Goal: Task Accomplishment & Management: Use online tool/utility

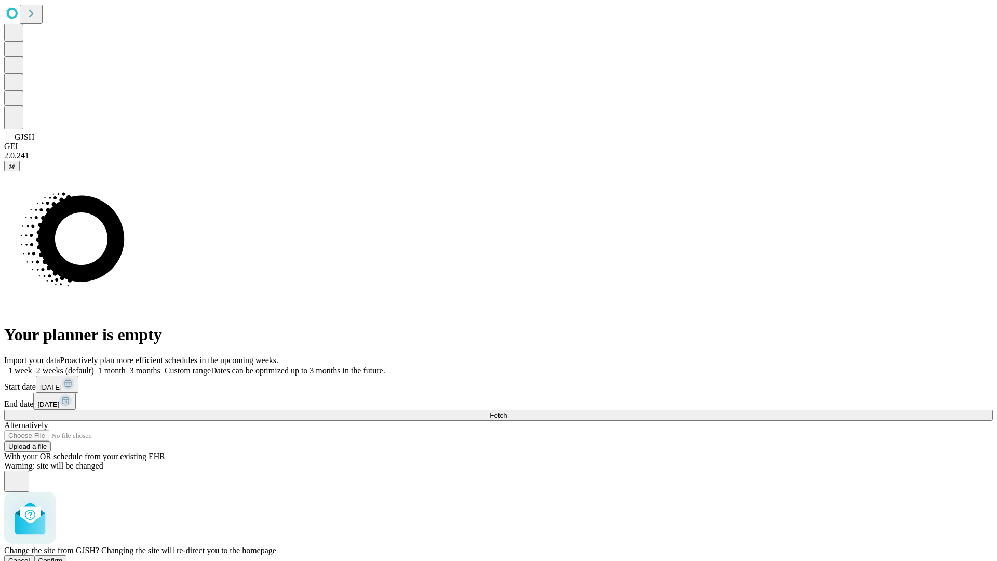
click at [63, 556] on span "Confirm" at bounding box center [50, 560] width 24 height 8
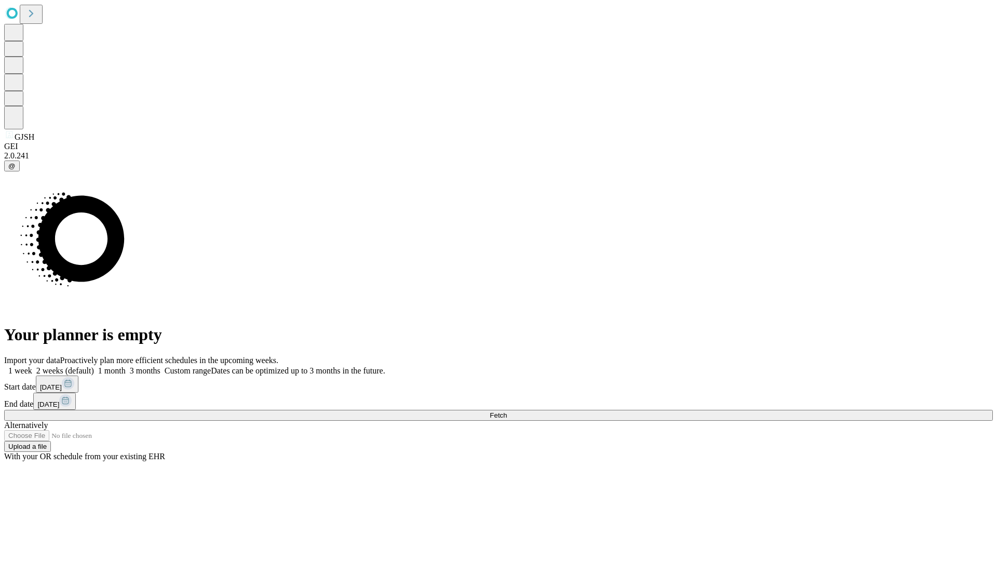
click at [94, 366] on label "2 weeks (default)" at bounding box center [63, 370] width 62 height 9
click at [507, 411] on span "Fetch" at bounding box center [498, 415] width 17 height 8
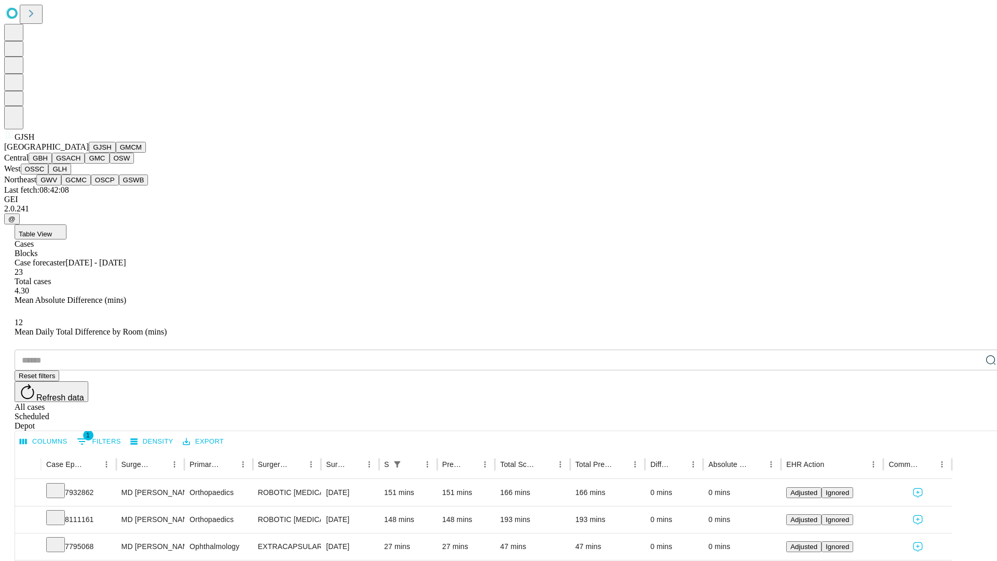
click at [116, 153] on button "GMCM" at bounding box center [131, 147] width 30 height 11
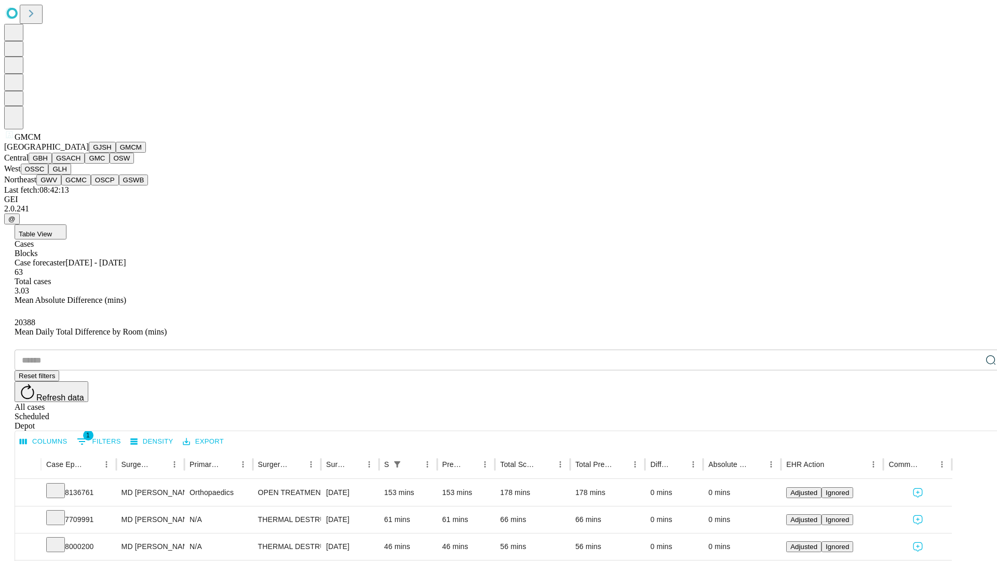
click at [52, 164] on button "GBH" at bounding box center [40, 158] width 23 height 11
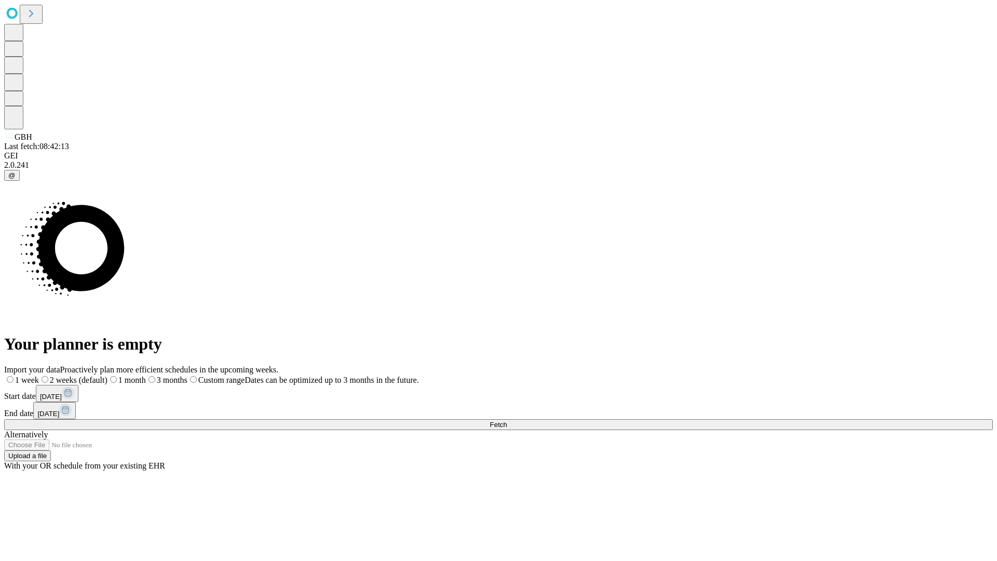
click at [107, 375] on label "2 weeks (default)" at bounding box center [73, 379] width 69 height 9
click at [507, 420] on span "Fetch" at bounding box center [498, 424] width 17 height 8
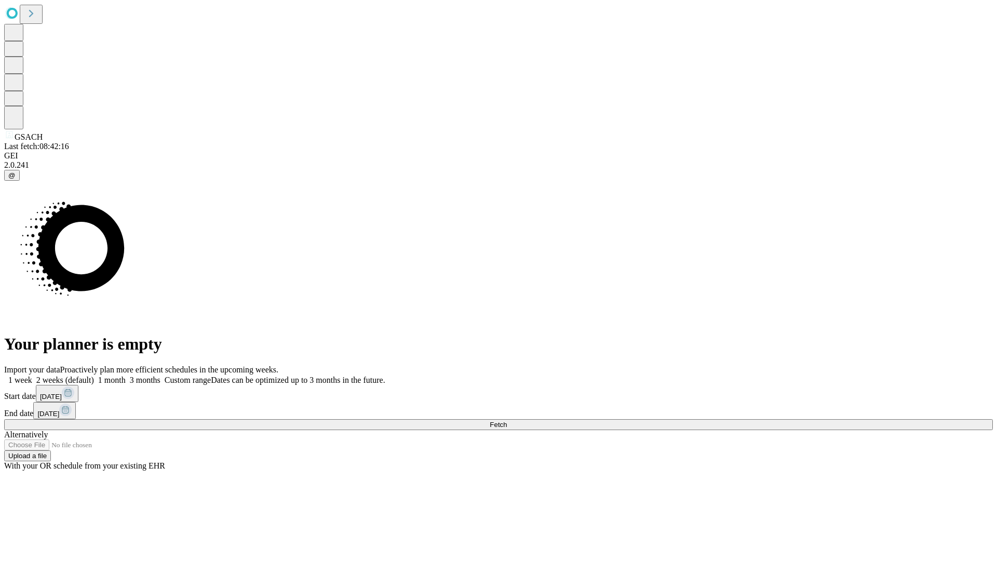
click at [94, 375] on label "2 weeks (default)" at bounding box center [63, 379] width 62 height 9
click at [507, 420] on span "Fetch" at bounding box center [498, 424] width 17 height 8
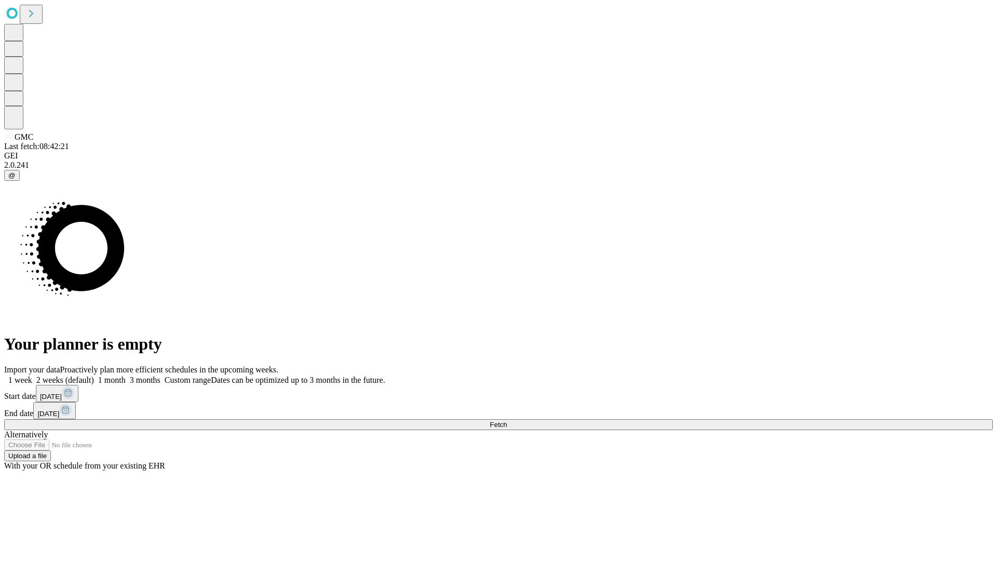
click at [94, 375] on label "2 weeks (default)" at bounding box center [63, 379] width 62 height 9
click at [507, 420] on span "Fetch" at bounding box center [498, 424] width 17 height 8
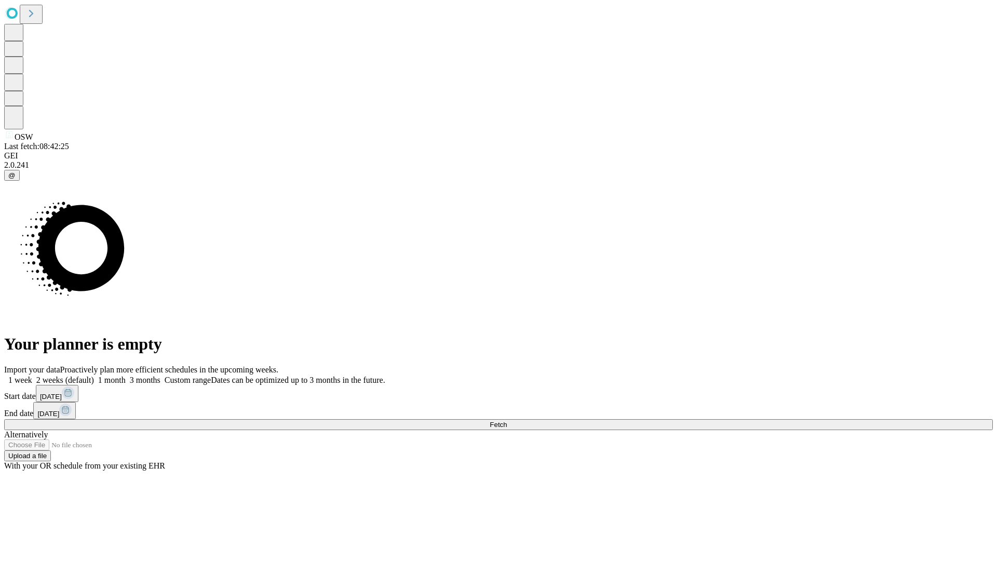
click at [94, 375] on label "2 weeks (default)" at bounding box center [63, 379] width 62 height 9
click at [507, 420] on span "Fetch" at bounding box center [498, 424] width 17 height 8
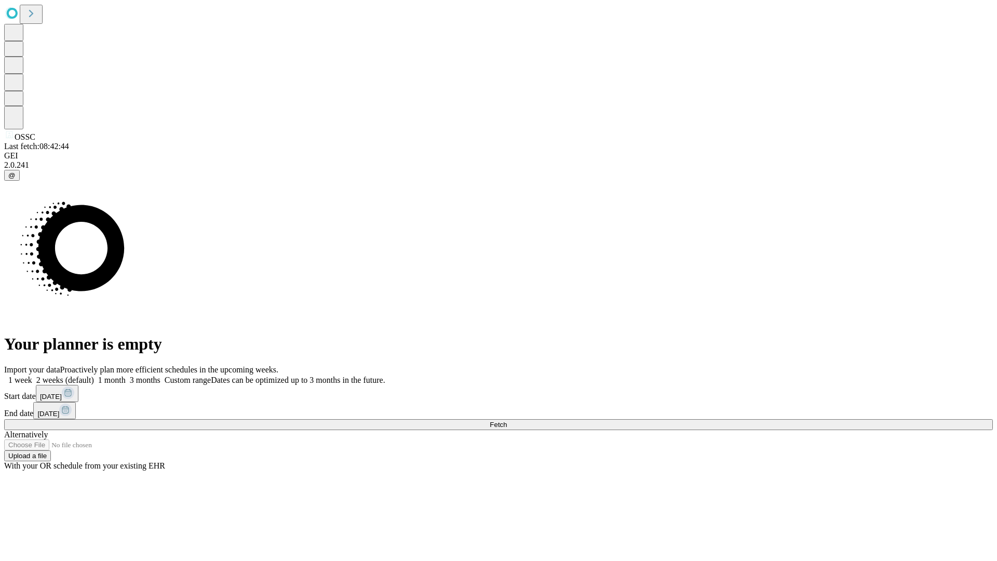
click at [94, 375] on label "2 weeks (default)" at bounding box center [63, 379] width 62 height 9
click at [507, 420] on span "Fetch" at bounding box center [498, 424] width 17 height 8
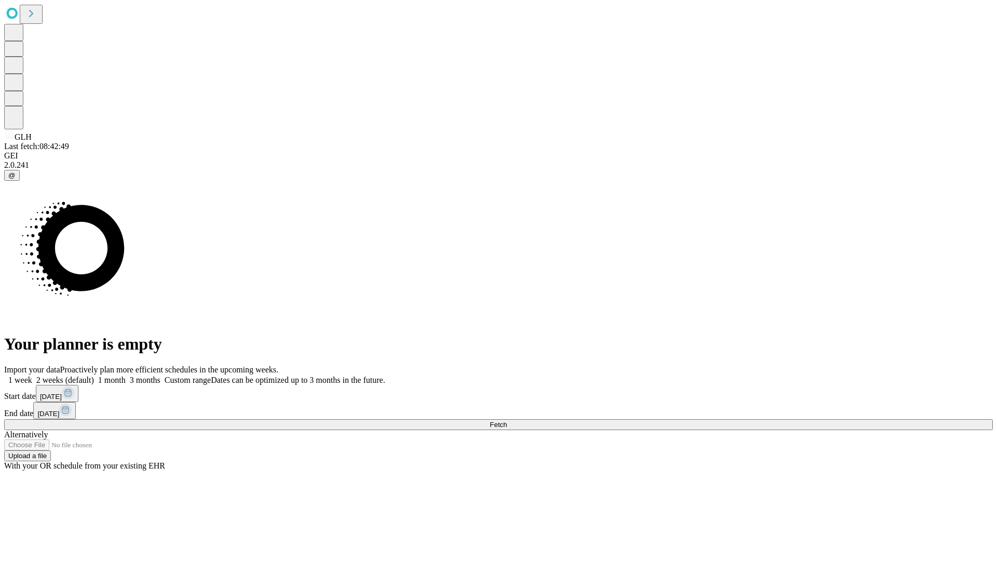
click at [94, 375] on label "2 weeks (default)" at bounding box center [63, 379] width 62 height 9
click at [507, 420] on span "Fetch" at bounding box center [498, 424] width 17 height 8
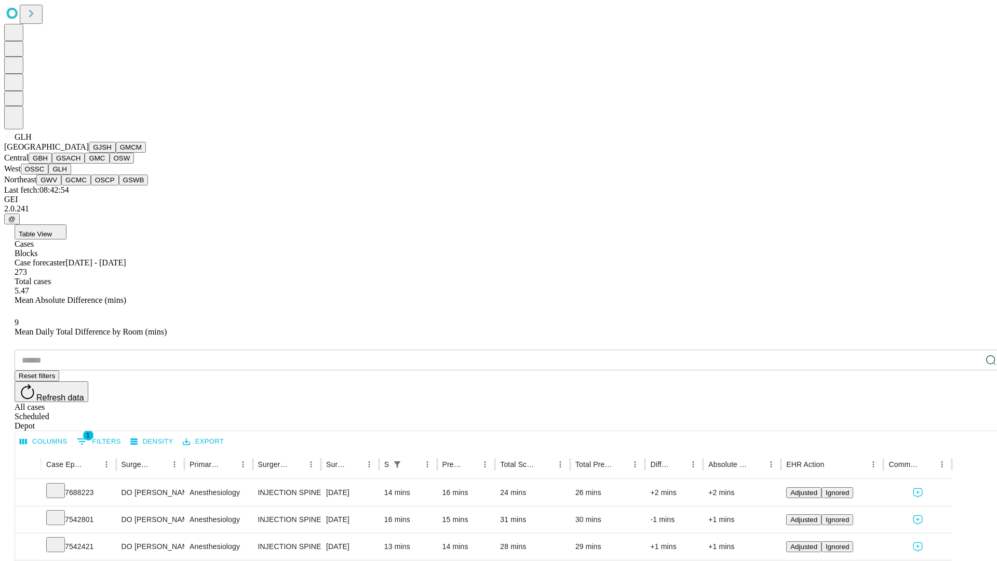
click at [61, 185] on button "GWV" at bounding box center [48, 179] width 25 height 11
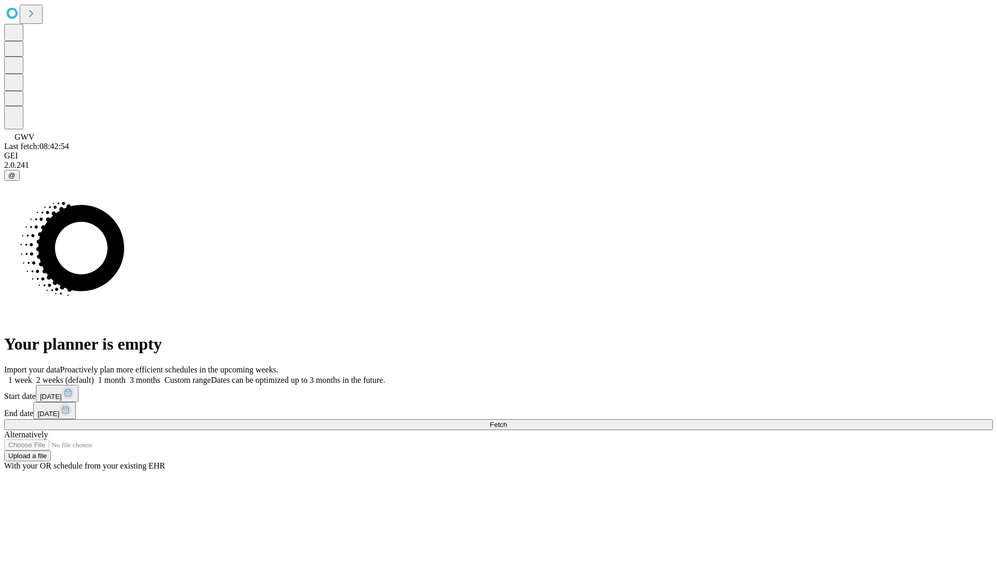
click at [94, 375] on label "2 weeks (default)" at bounding box center [63, 379] width 62 height 9
click at [507, 420] on span "Fetch" at bounding box center [498, 424] width 17 height 8
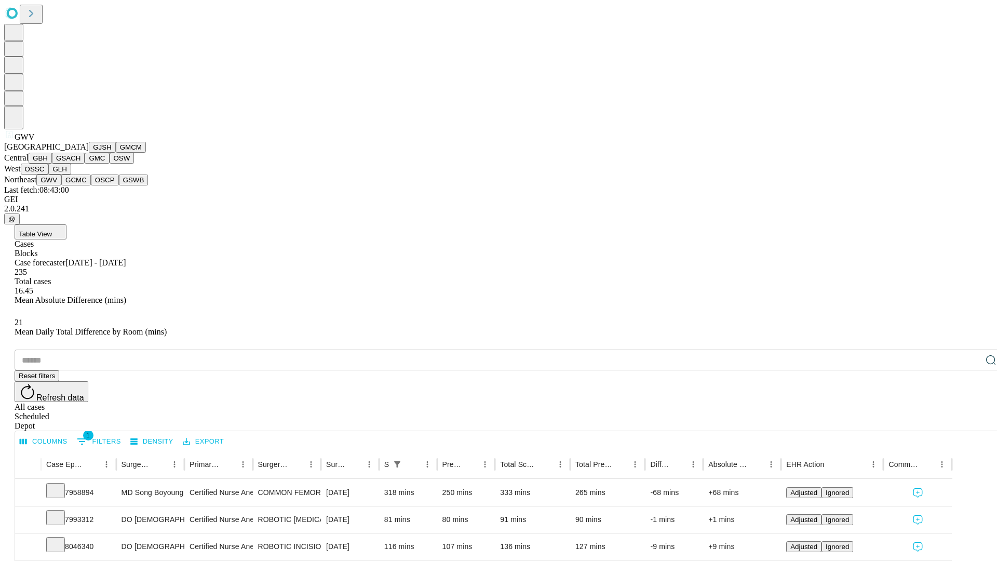
click at [80, 185] on button "GCMC" at bounding box center [76, 179] width 30 height 11
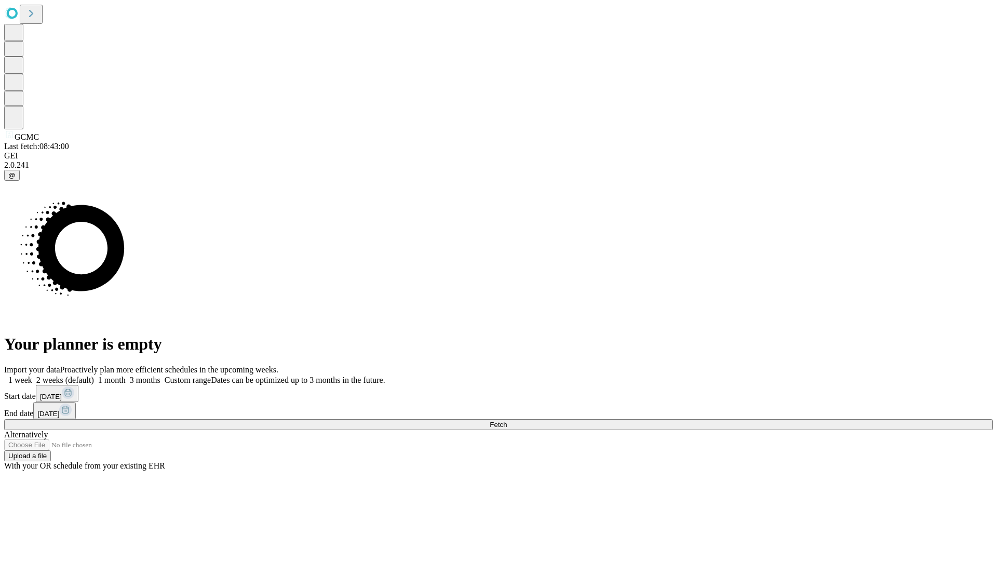
click at [94, 375] on label "2 weeks (default)" at bounding box center [63, 379] width 62 height 9
click at [507, 420] on span "Fetch" at bounding box center [498, 424] width 17 height 8
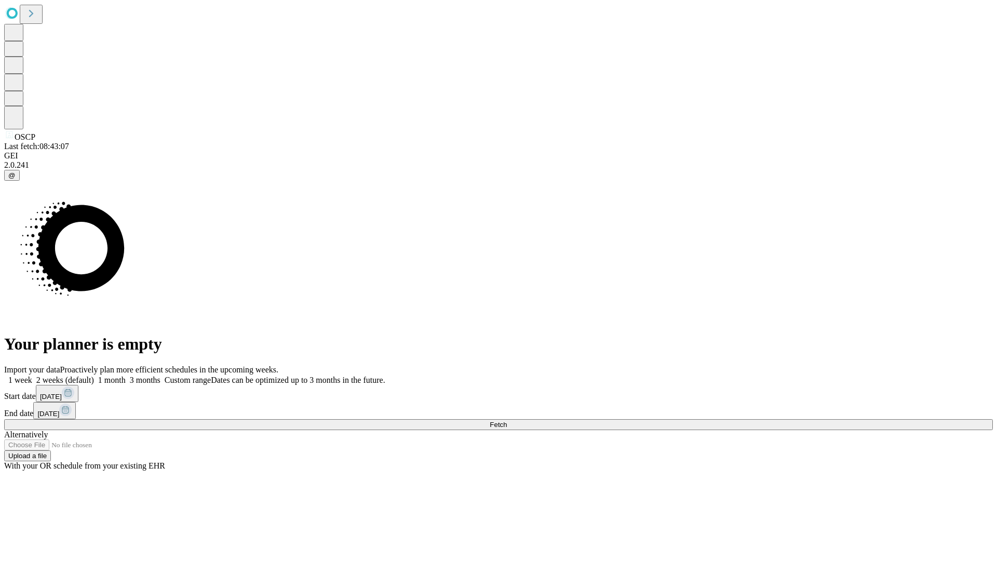
click at [94, 375] on label "2 weeks (default)" at bounding box center [63, 379] width 62 height 9
click at [507, 420] on span "Fetch" at bounding box center [498, 424] width 17 height 8
